Goal: Find specific page/section: Find specific page/section

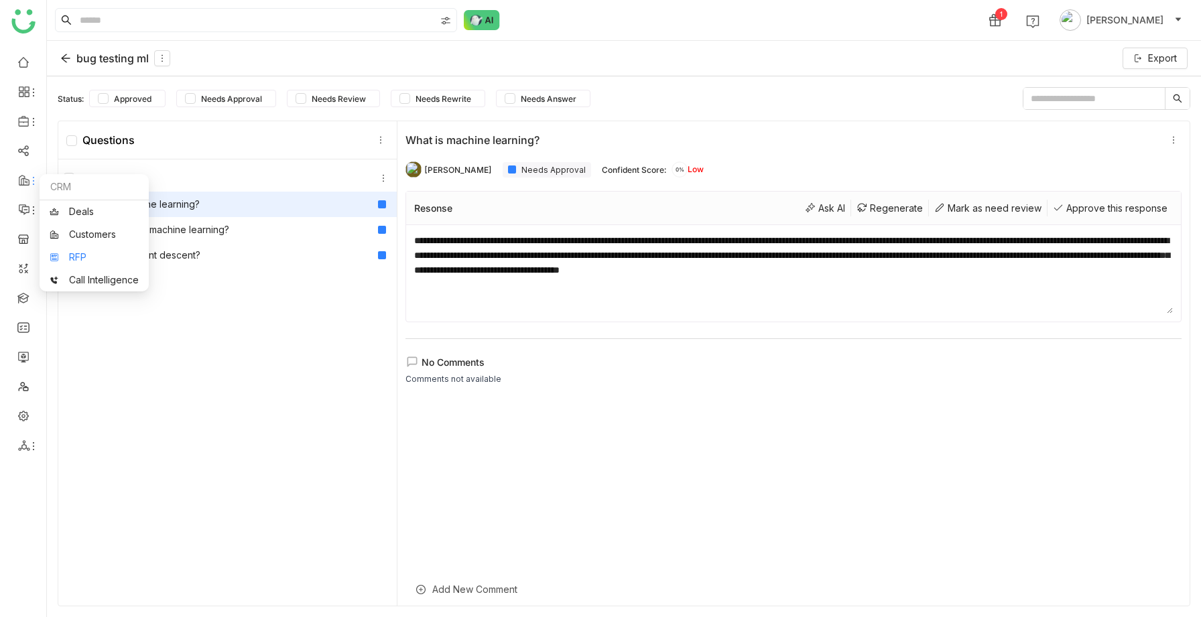
click at [96, 255] on link "RFP" at bounding box center [94, 257] width 89 height 9
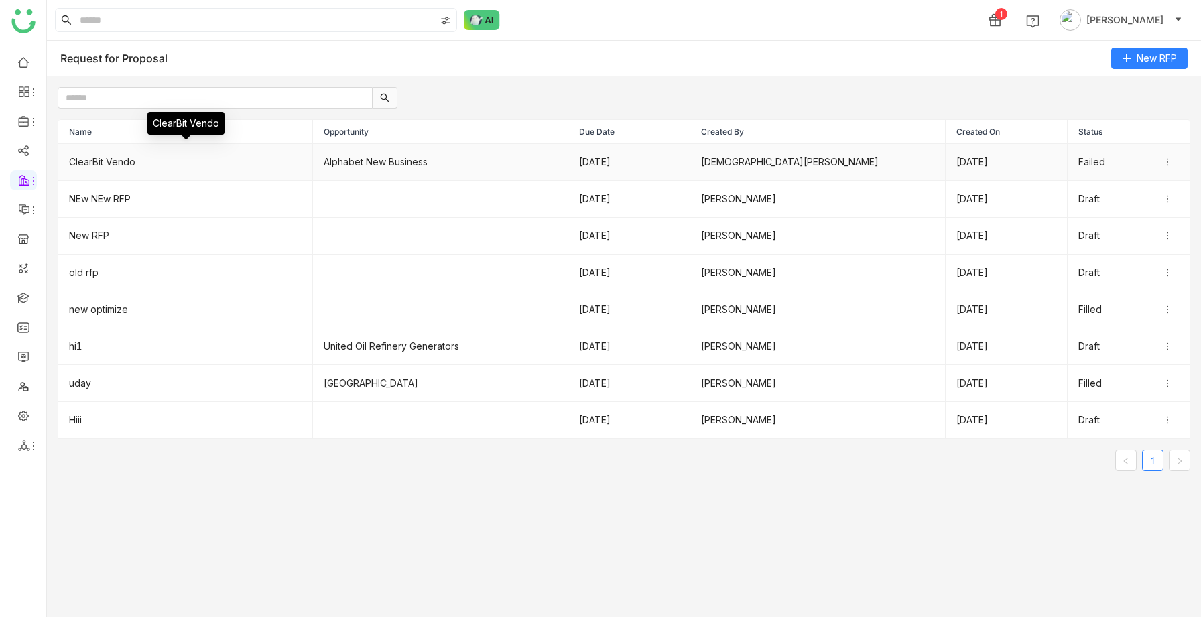
click at [122, 169] on td "ClearBit Vendo" at bounding box center [185, 162] width 255 height 37
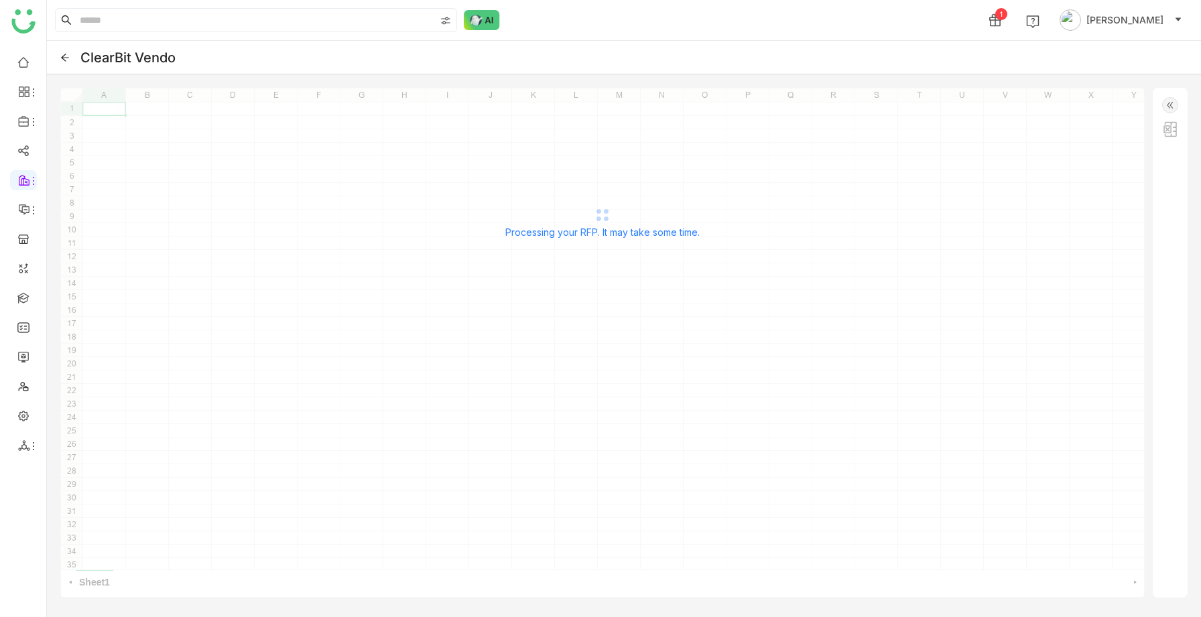
click at [1166, 106] on img at bounding box center [1170, 105] width 16 height 16
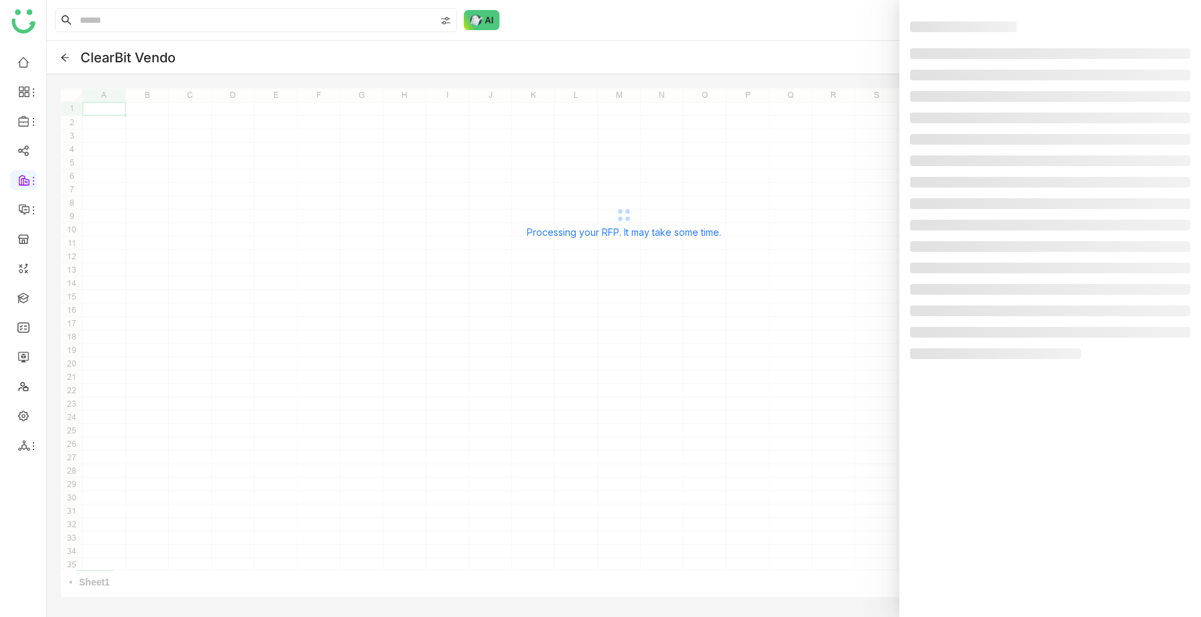
click at [897, 121] on div "Processing your RFP. It may take some time." at bounding box center [623, 222] width 1127 height 268
click at [824, 117] on div "Processing your RFP. It may take some time." at bounding box center [623, 222] width 1127 height 268
click at [878, 88] on div "Processing your RFP. It may take some time." at bounding box center [623, 222] width 1127 height 268
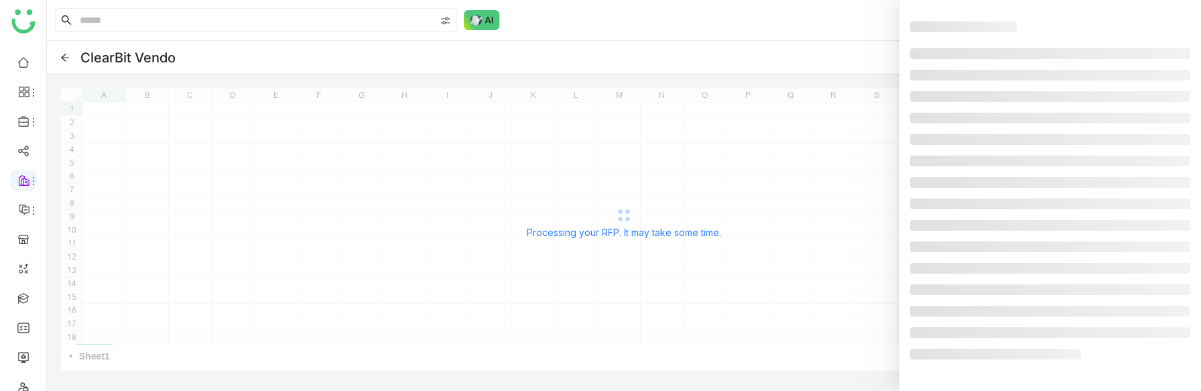
click at [517, 317] on div "Processing your RFP. It may take some time." at bounding box center [623, 222] width 1127 height 268
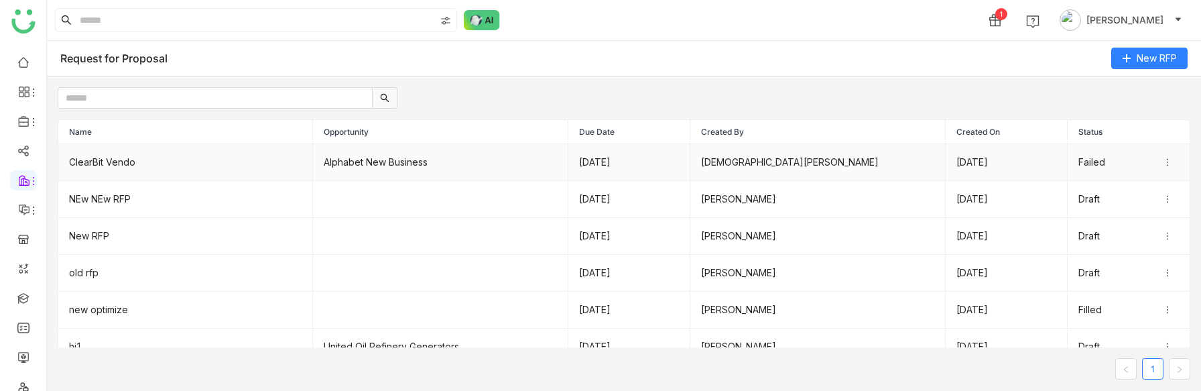
click at [268, 167] on td "ClearBit Vendo" at bounding box center [185, 162] width 255 height 37
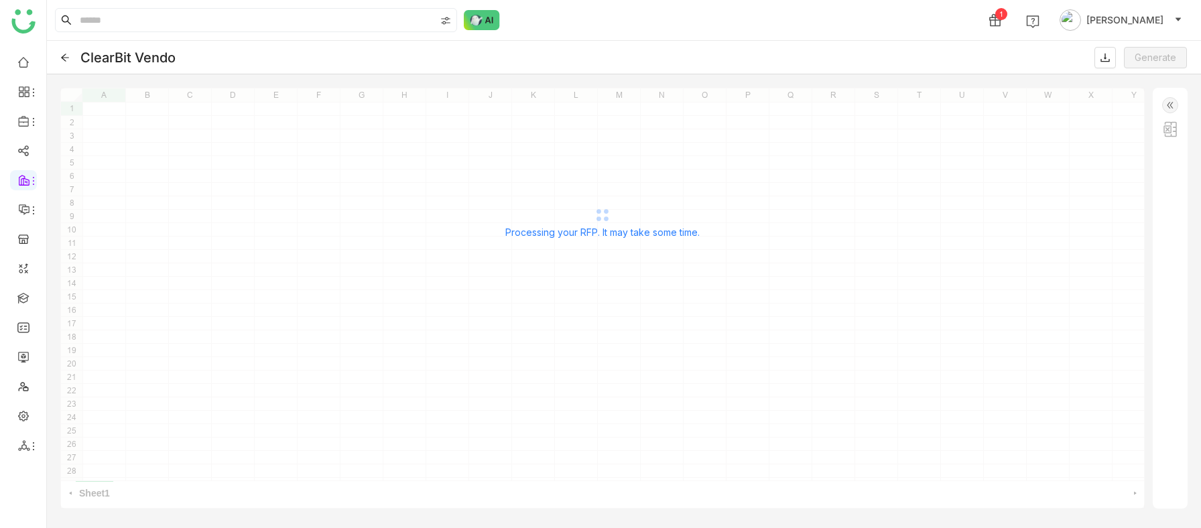
click at [640, 432] on div "** ** A1 1 2 3 4 5 6 7 8 9 10 11 12 13 14 15 16 17 18 19 20 21 22 23 24 25 26 2…" at bounding box center [602, 298] width 1084 height 421
click at [64, 58] on icon at bounding box center [64, 57] width 9 height 9
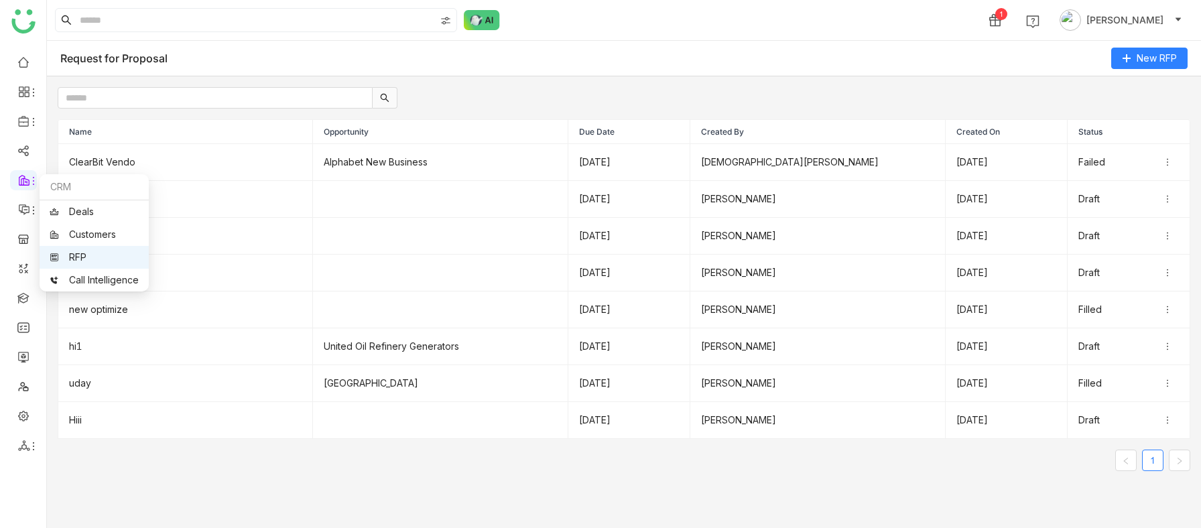
click at [77, 253] on link "RFP" at bounding box center [94, 257] width 89 height 9
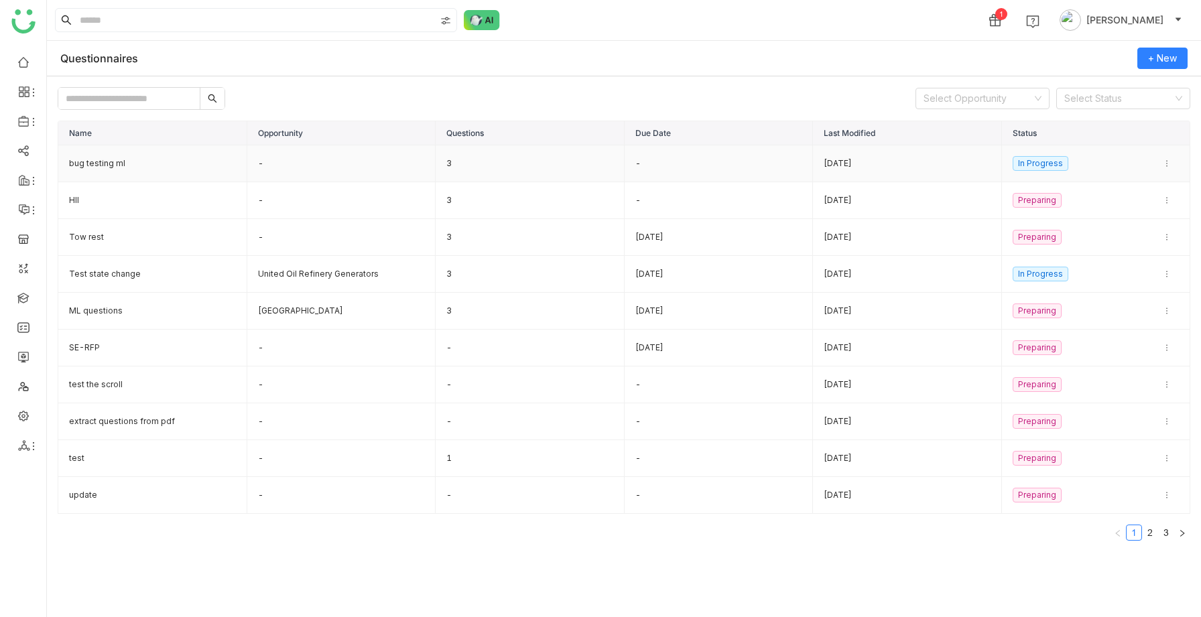
click at [107, 170] on td "bug testing ml" at bounding box center [152, 163] width 189 height 37
